Goal: Information Seeking & Learning: Learn about a topic

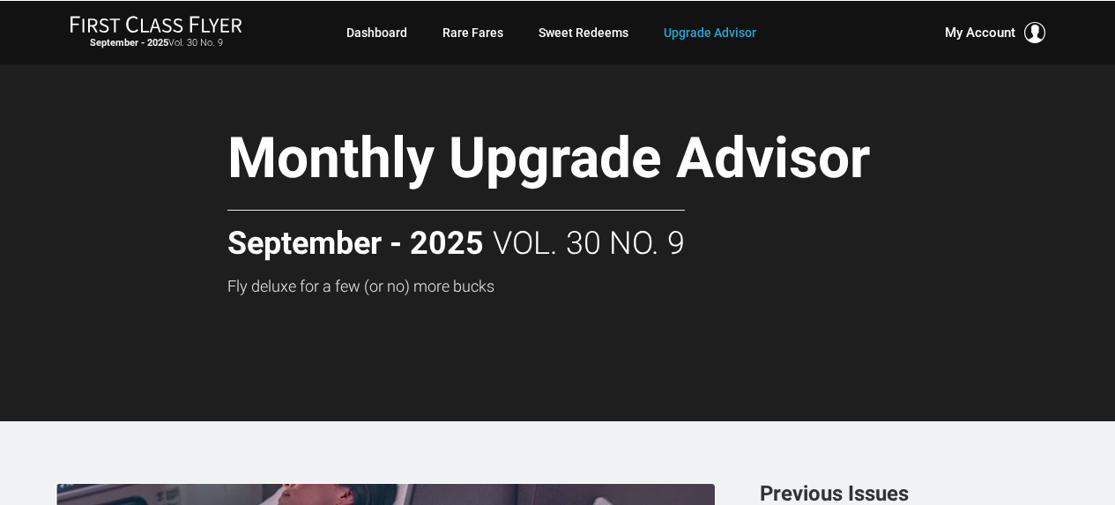
scroll to position [877, 0]
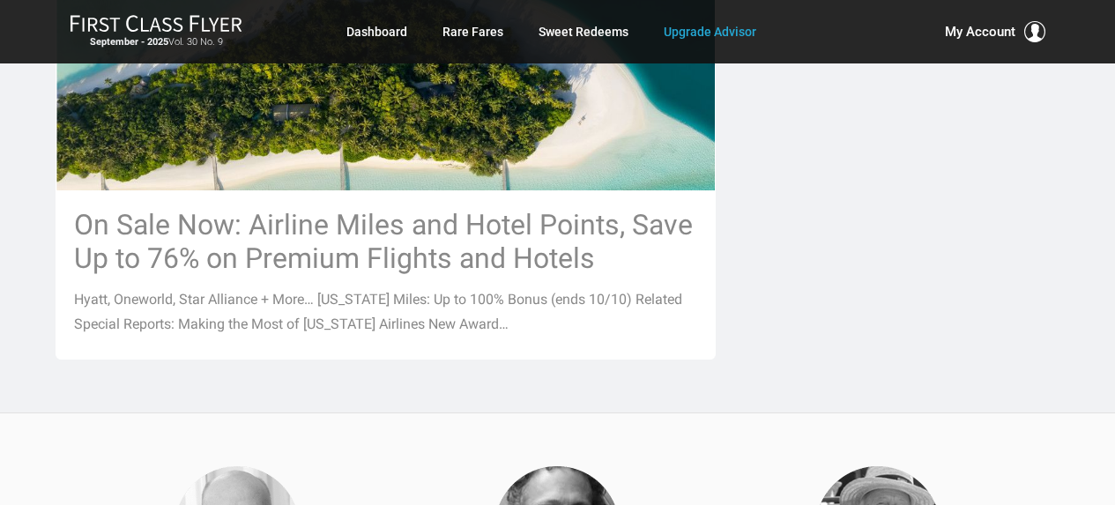
scroll to position [2095, 0]
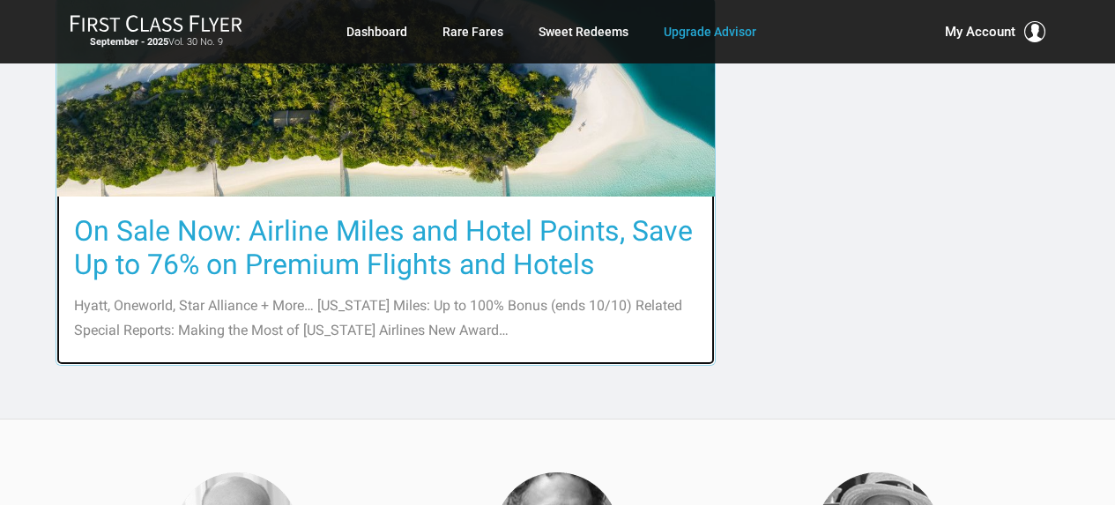
click at [514, 123] on img at bounding box center [385, 97] width 658 height 380
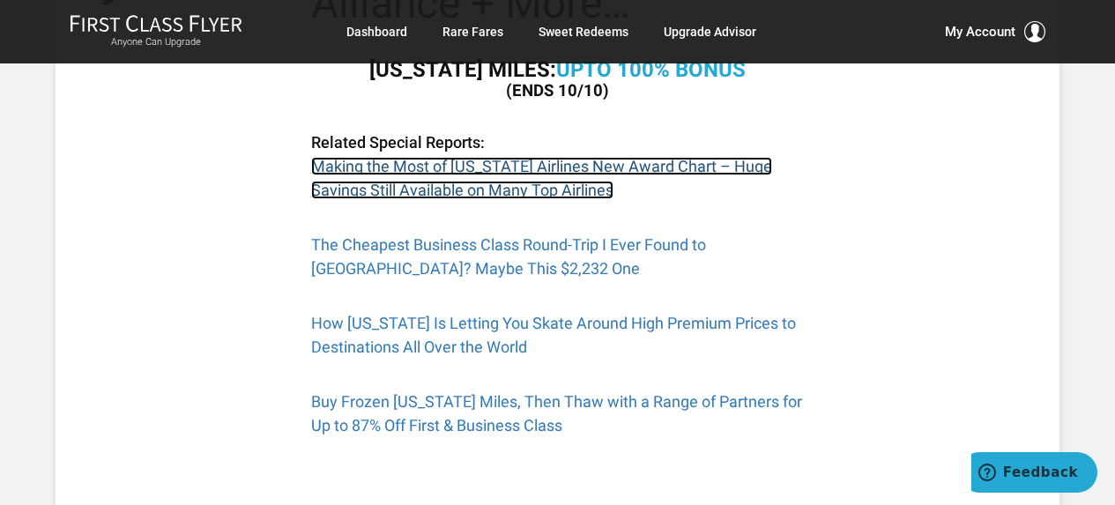
scroll to position [529, 0]
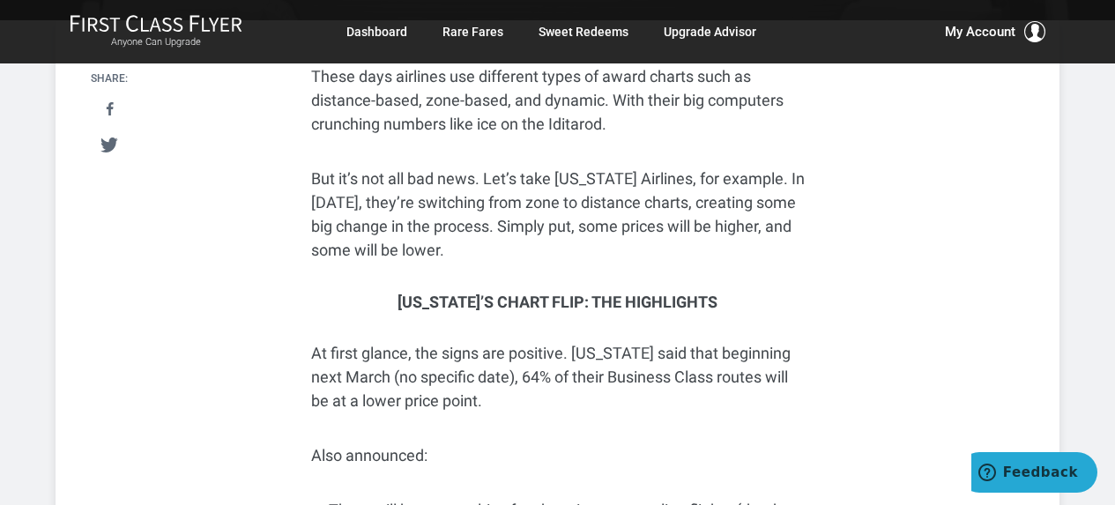
scroll to position [441, 0]
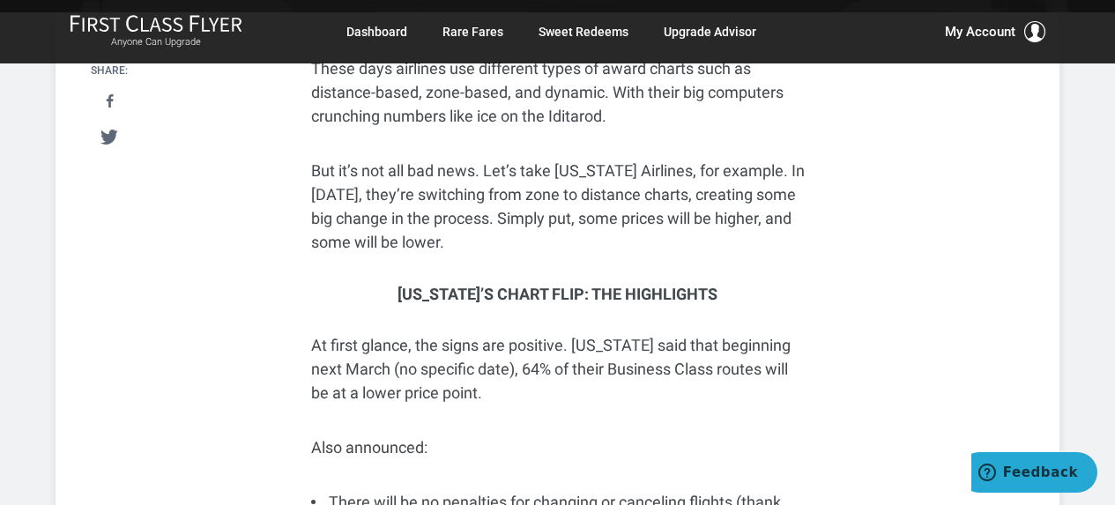
click at [566, 128] on p "These days airlines use different types of award charts such as distance-based,…" at bounding box center [557, 91] width 493 height 71
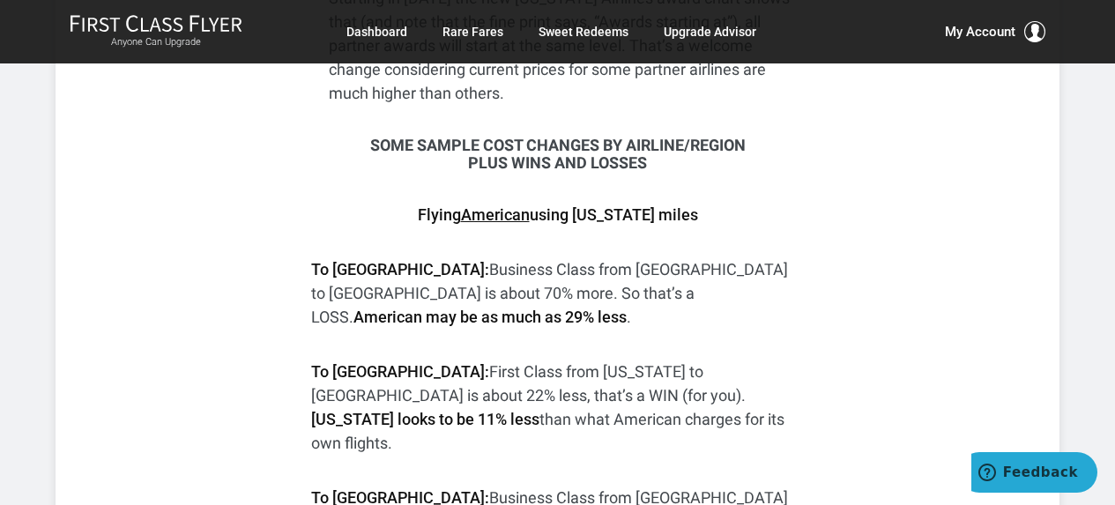
scroll to position [1146, 0]
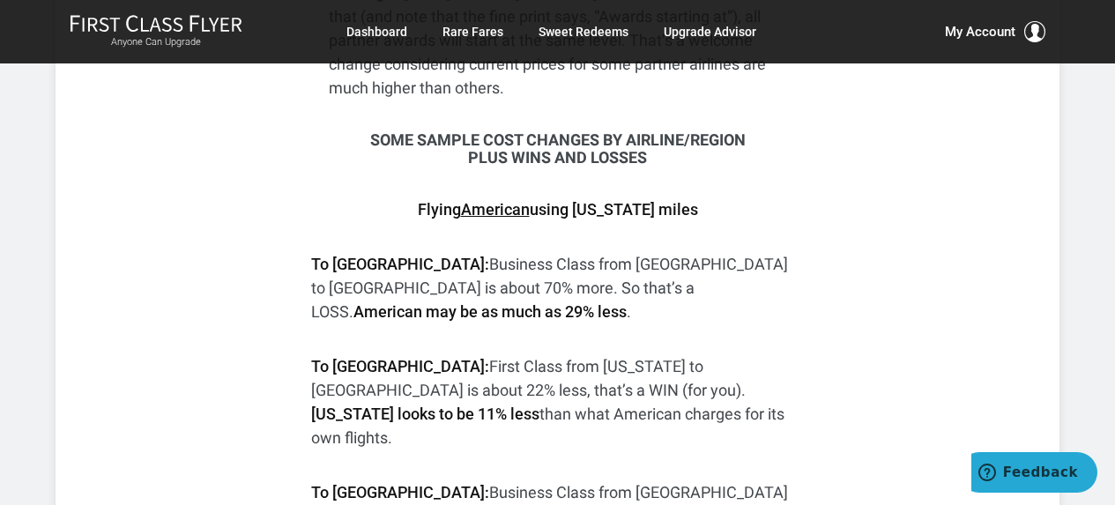
drag, startPoint x: 366, startPoint y: 176, endPoint x: 719, endPoint y: 193, distance: 353.7
click at [719, 167] on h3 "Some Sample Cost Changes by Airline/Region plus Wins and Losses" at bounding box center [557, 148] width 493 height 35
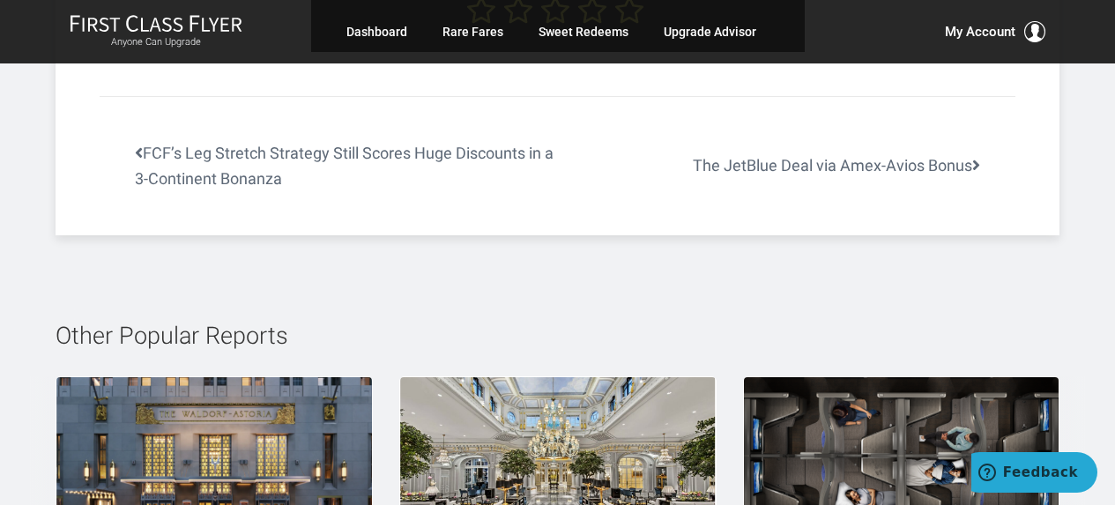
scroll to position [9223, 0]
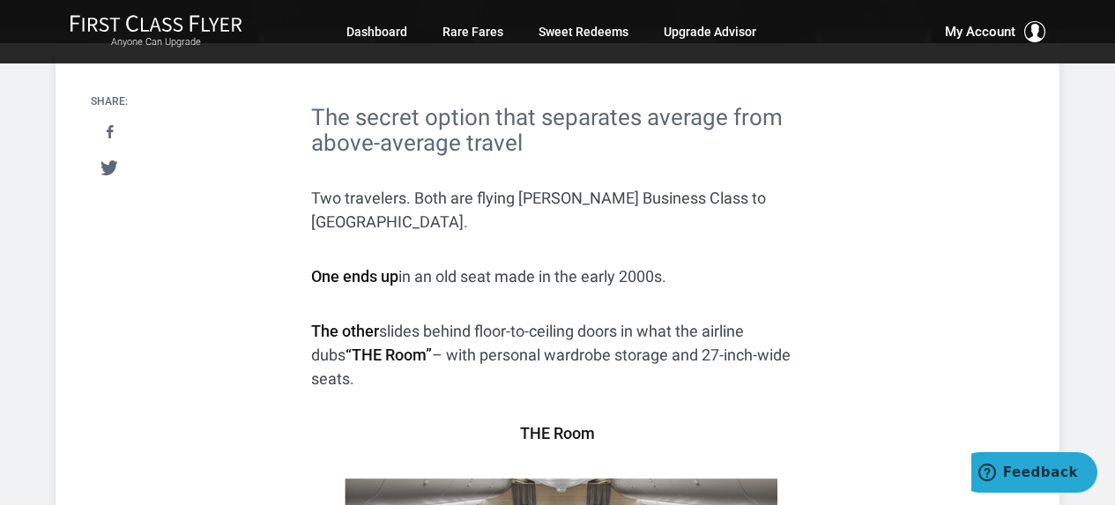
scroll to position [264, 0]
